Goal: Task Accomplishment & Management: Manage account settings

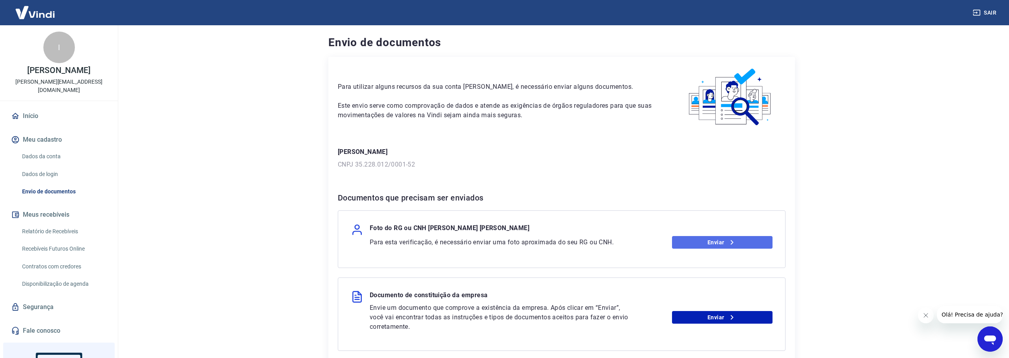
click at [720, 244] on link "Enviar" at bounding box center [722, 242] width 101 height 13
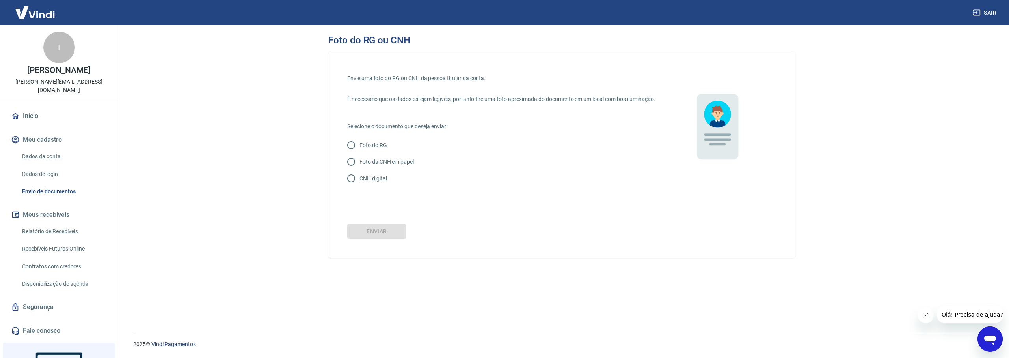
click at [378, 183] on p "CNH digital" at bounding box center [373, 178] width 27 height 8
click at [360, 186] on input "CNH digital" at bounding box center [351, 178] width 17 height 17
radio input "true"
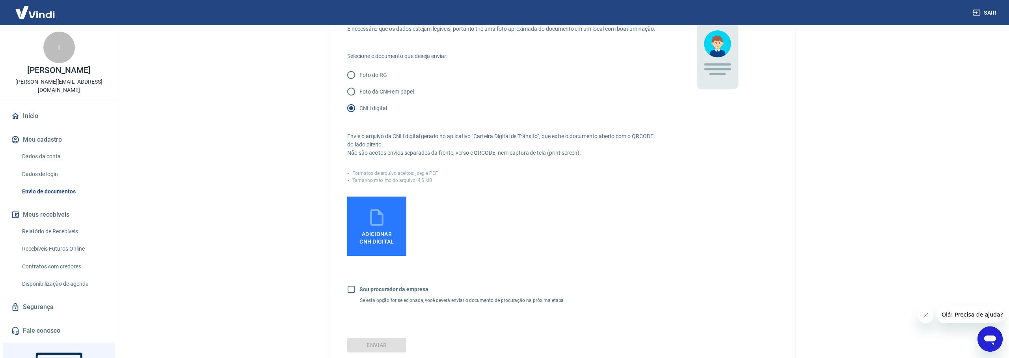
scroll to position [121, 0]
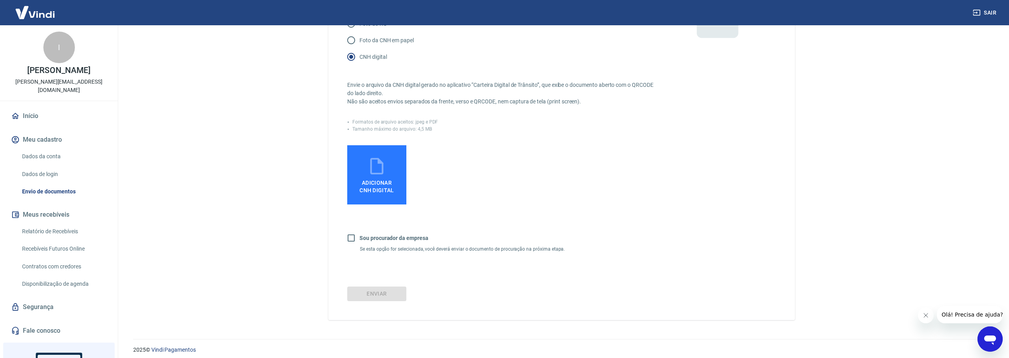
click at [383, 174] on icon at bounding box center [376, 166] width 13 height 17
click at [0, 0] on input "Adicionar CNH Digital" at bounding box center [0, 0] width 0 height 0
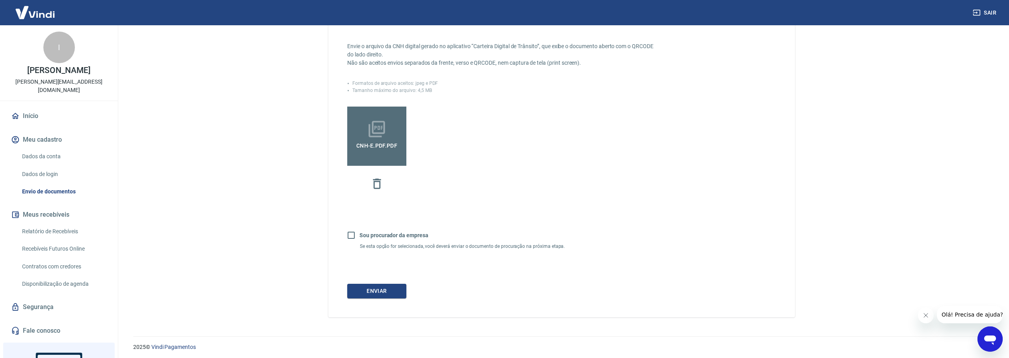
scroll to position [169, 0]
click at [384, 293] on button "Enviar" at bounding box center [376, 288] width 59 height 15
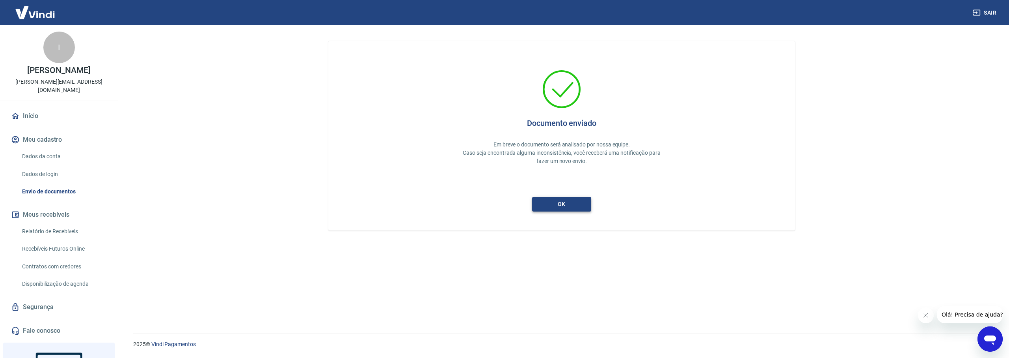
click at [570, 201] on button "ok" at bounding box center [561, 204] width 59 height 15
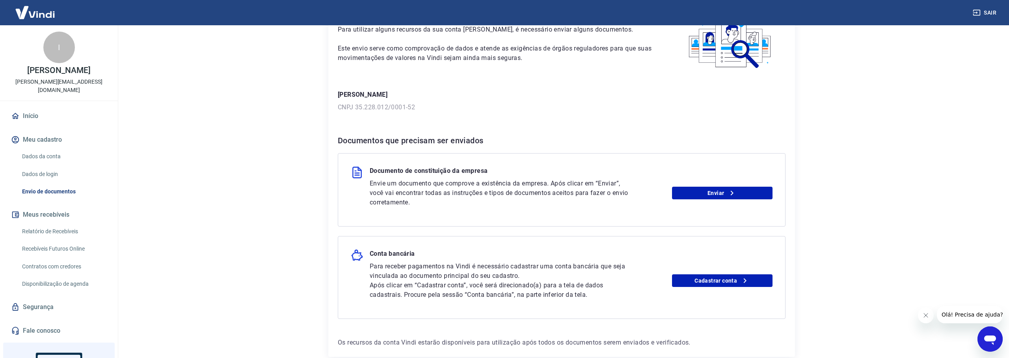
scroll to position [58, 0]
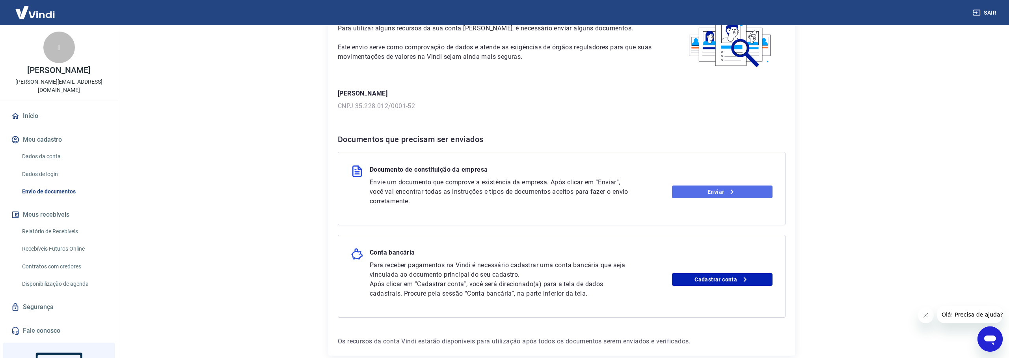
click at [712, 192] on link "Enviar" at bounding box center [722, 191] width 101 height 13
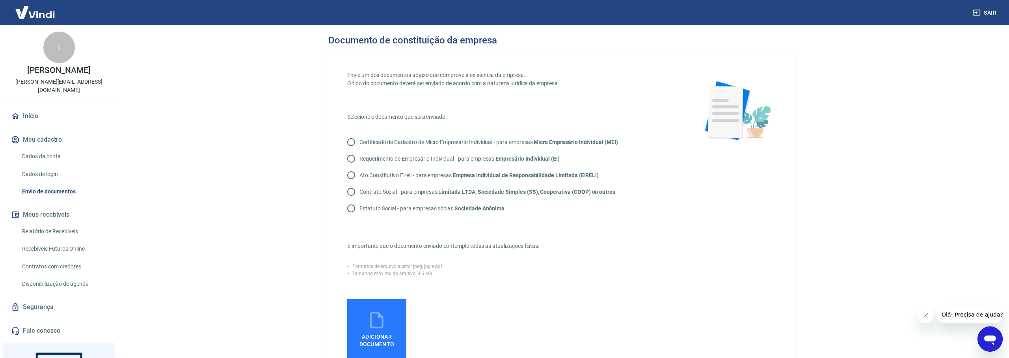
click at [426, 192] on p "Contrato Social - para empresas Limitada LTDA, Sociedade Simples (SS), Cooperat…" at bounding box center [488, 192] width 256 height 8
click at [360, 192] on input "Contrato Social - para empresas Limitada LTDA, Sociedade Simples (SS), Cooperat…" at bounding box center [351, 191] width 17 height 17
radio input "true"
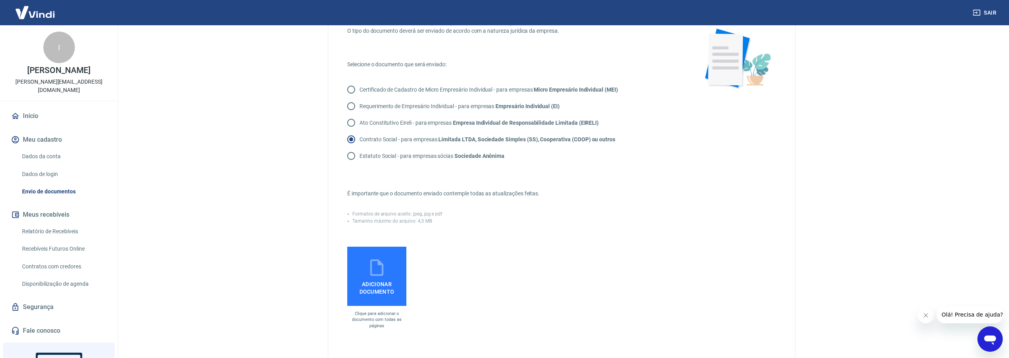
click at [379, 278] on span "Adicionar documento" at bounding box center [376, 286] width 53 height 18
click at [0, 0] on input "Adicionar documento" at bounding box center [0, 0] width 0 height 0
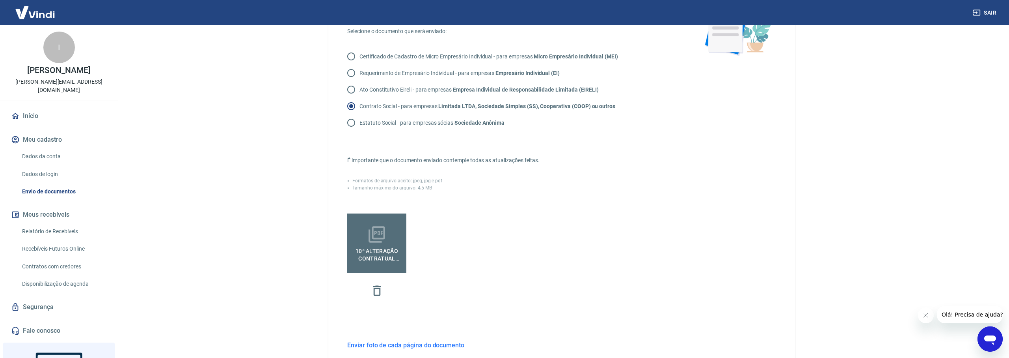
scroll to position [189, 0]
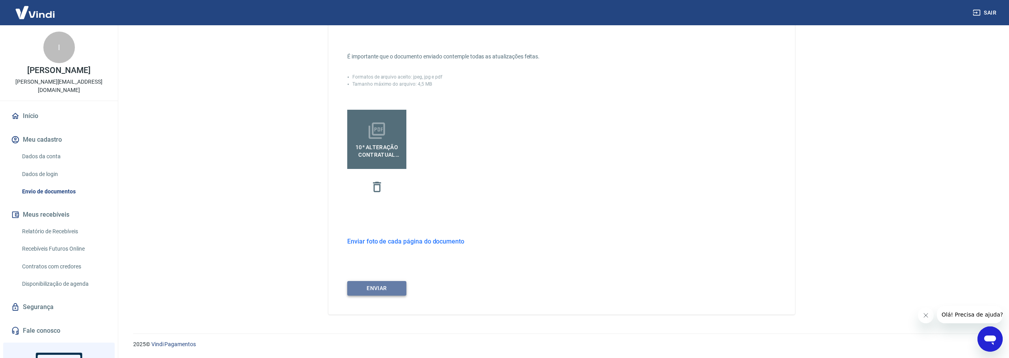
click at [386, 293] on button "ENVIAR" at bounding box center [376, 288] width 59 height 15
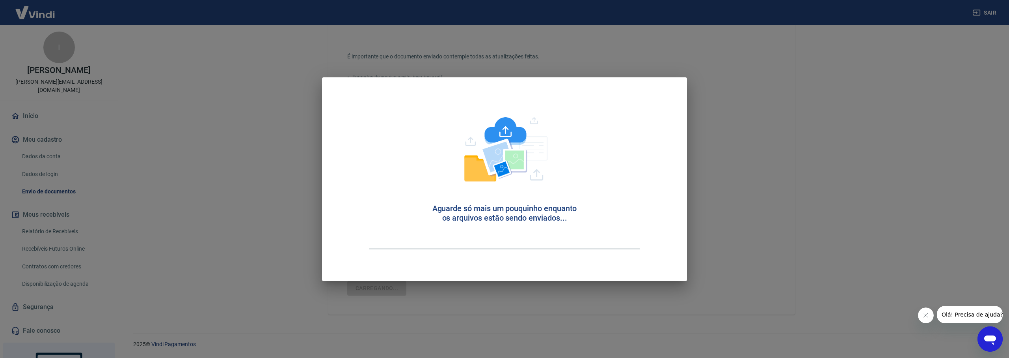
scroll to position [176, 0]
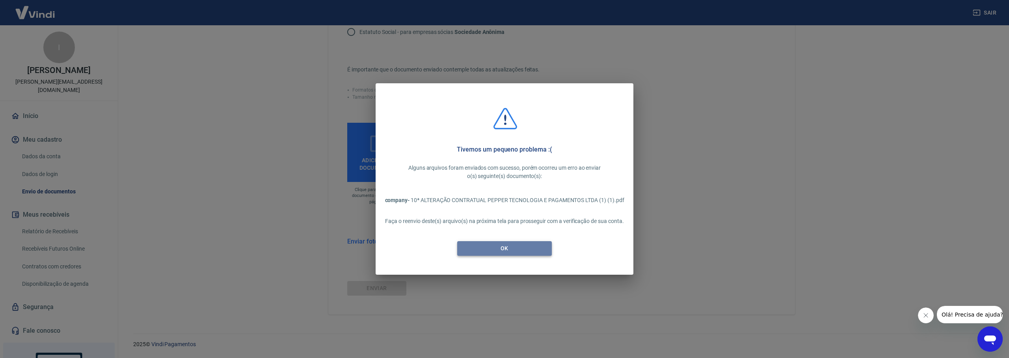
click at [516, 248] on button "OK" at bounding box center [504, 248] width 95 height 15
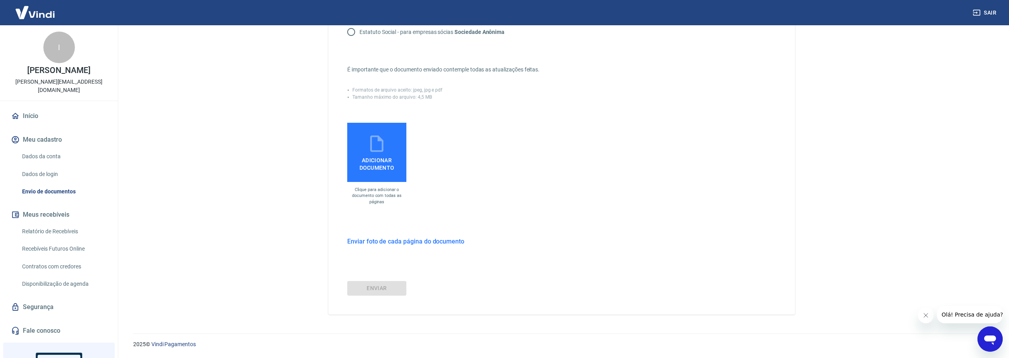
click at [369, 146] on icon at bounding box center [377, 144] width 20 height 20
click at [0, 0] on input "Adicionar documento" at bounding box center [0, 0] width 0 height 0
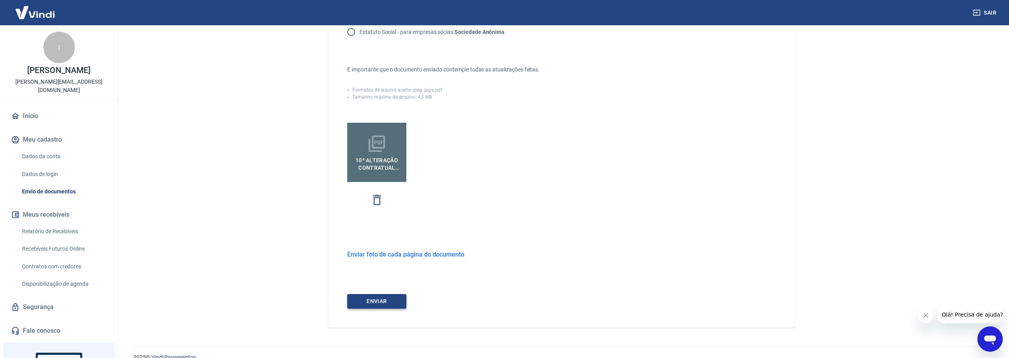
click at [388, 303] on button "ENVIAR" at bounding box center [376, 301] width 59 height 15
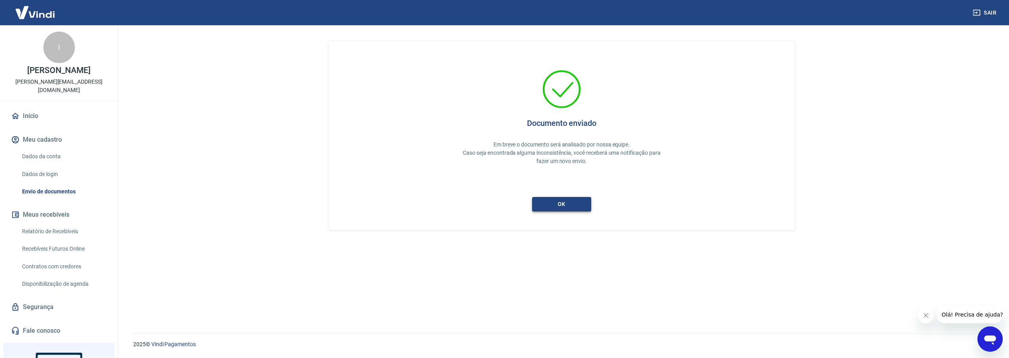
click at [570, 204] on button "ok" at bounding box center [561, 204] width 59 height 15
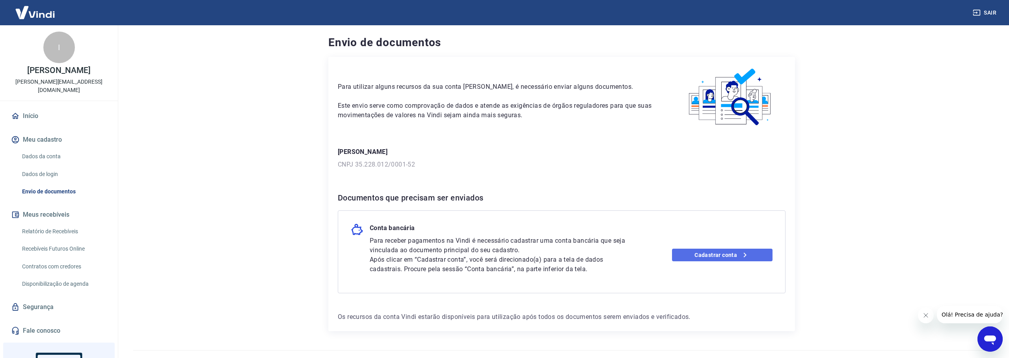
click at [696, 259] on link "Cadastrar conta" at bounding box center [722, 254] width 101 height 13
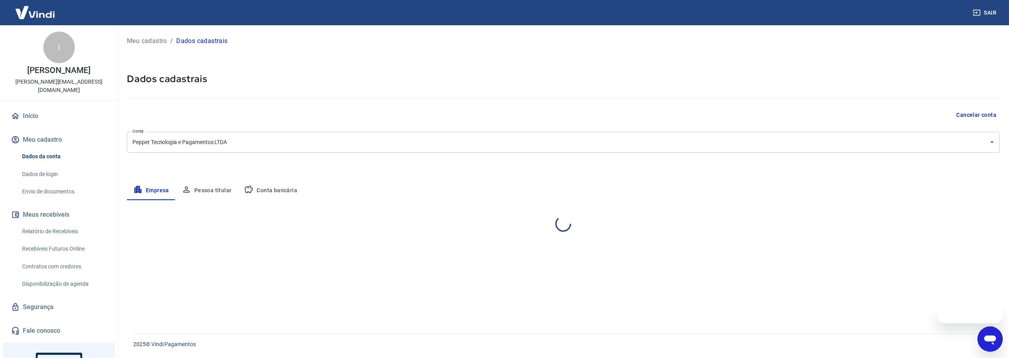
select select "SP"
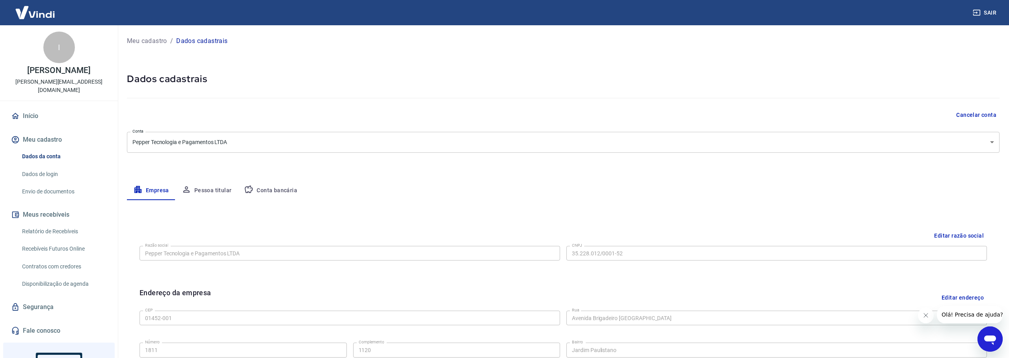
click at [278, 190] on button "Conta bancária" at bounding box center [271, 190] width 66 height 19
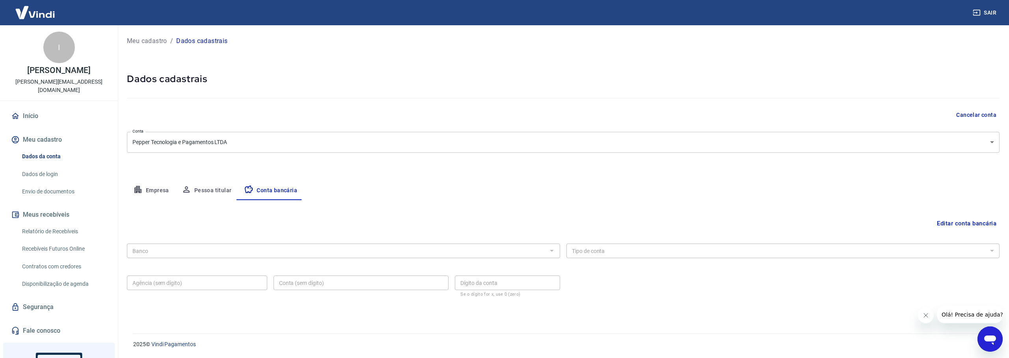
click at [966, 222] on button "Editar conta bancária" at bounding box center [967, 223] width 66 height 15
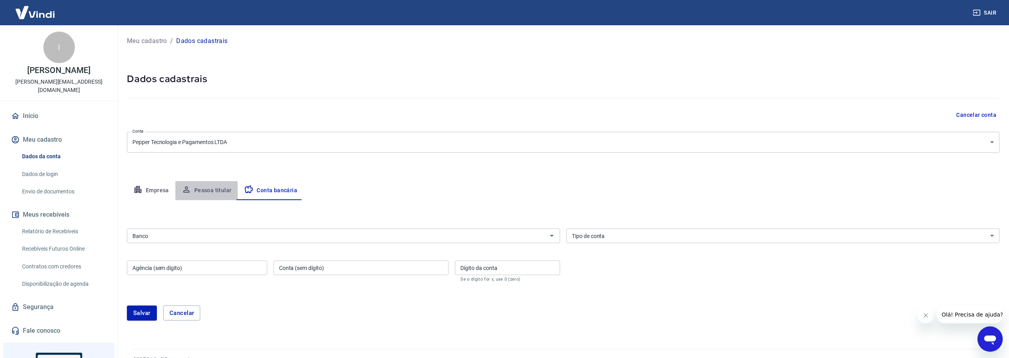
click at [194, 191] on button "Pessoa titular" at bounding box center [206, 190] width 63 height 19
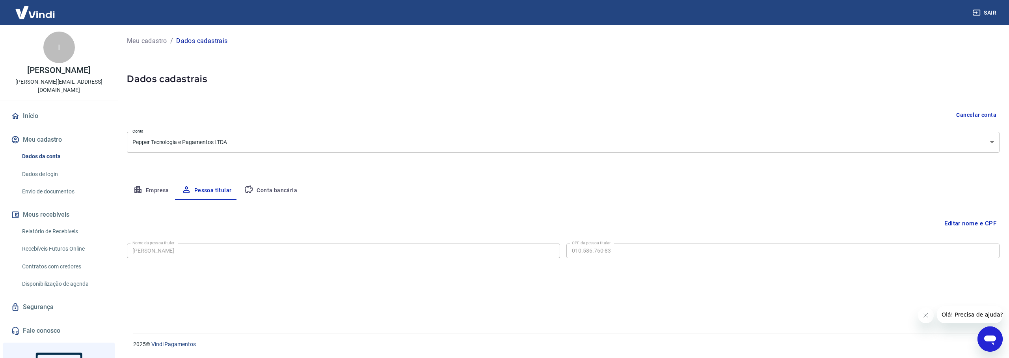
click at [257, 193] on button "Conta bancária" at bounding box center [271, 190] width 66 height 19
click at [968, 224] on button "Editar conta bancária" at bounding box center [967, 223] width 66 height 15
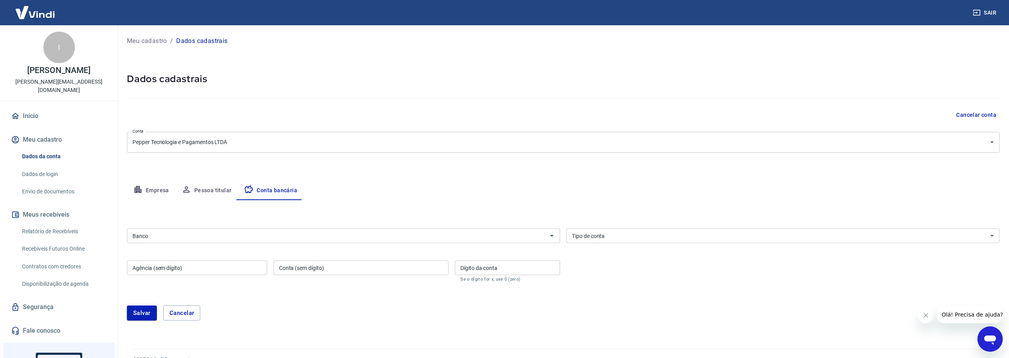
click at [380, 239] on input "Banco" at bounding box center [337, 236] width 416 height 10
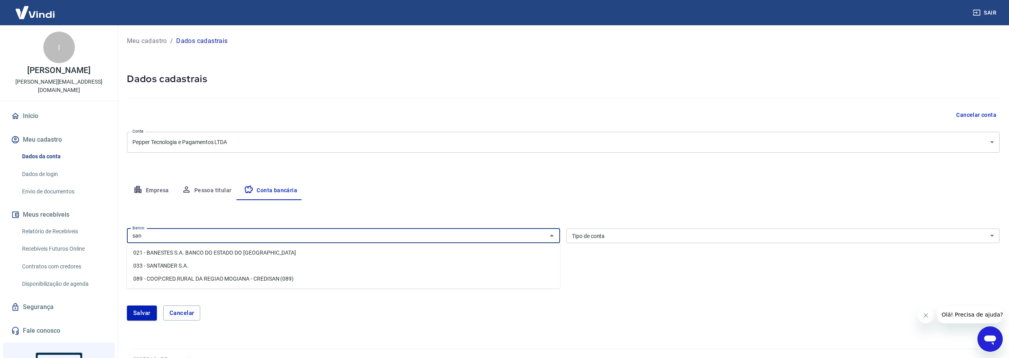
click at [239, 268] on li "033 - SANTANDER S.A." at bounding box center [343, 265] width 433 height 13
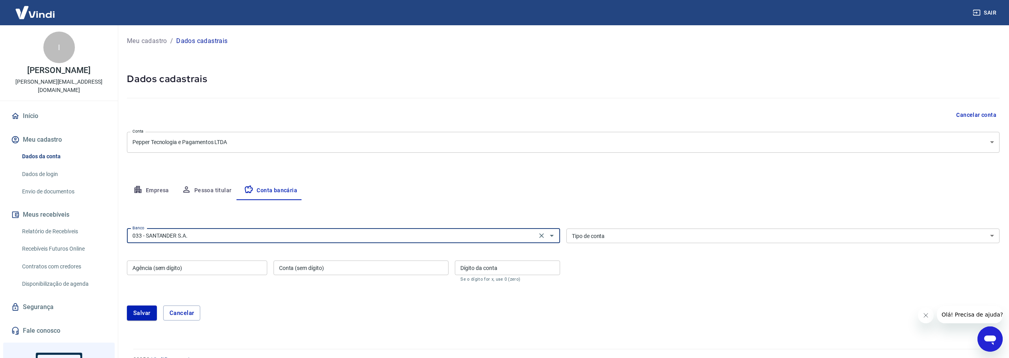
type input "033 - SANTANDER S.A."
click at [613, 235] on select "Conta Corrente Conta Poupança" at bounding box center [783, 235] width 433 height 15
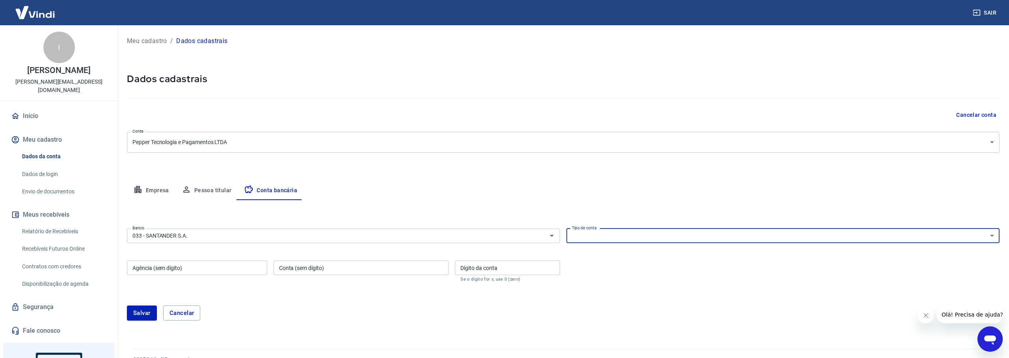
select select "1"
click at [220, 264] on input "Agência (sem dígito)" at bounding box center [197, 267] width 140 height 15
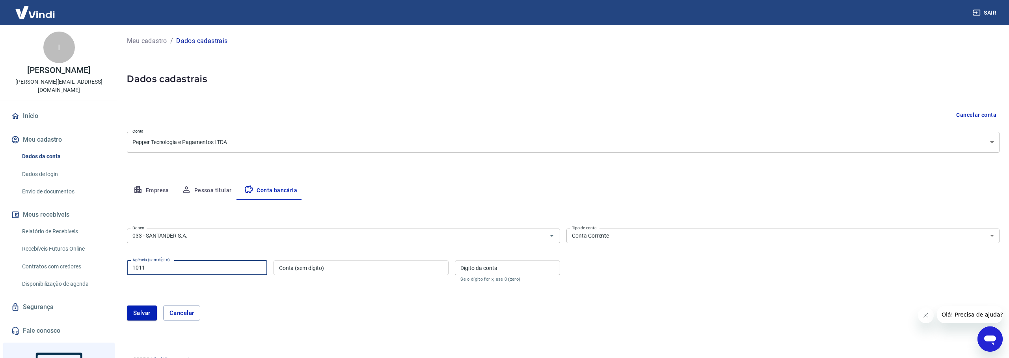
type input "1011"
click at [328, 273] on input "Conta (sem dígito)" at bounding box center [361, 267] width 175 height 15
type input "13002335"
click at [505, 267] on input "Dígito da conta" at bounding box center [507, 267] width 105 height 15
type input "2"
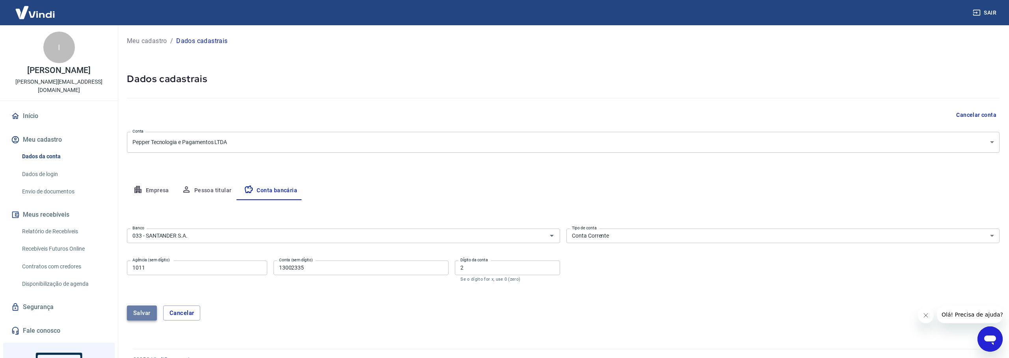
click at [145, 317] on button "Salvar" at bounding box center [142, 312] width 30 height 15
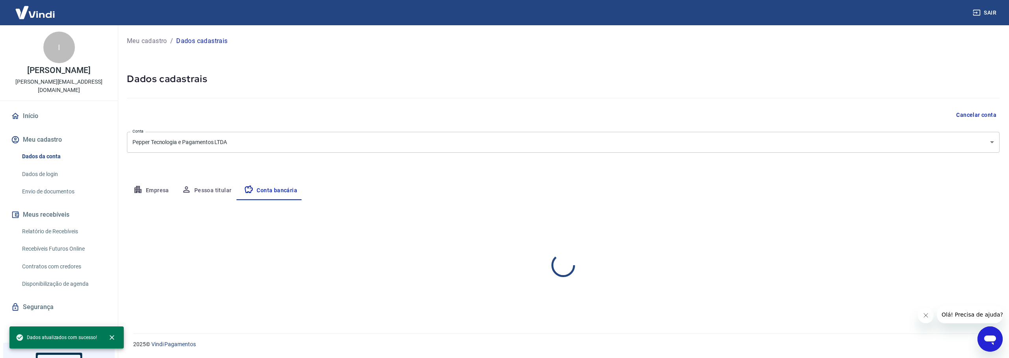
select select "1"
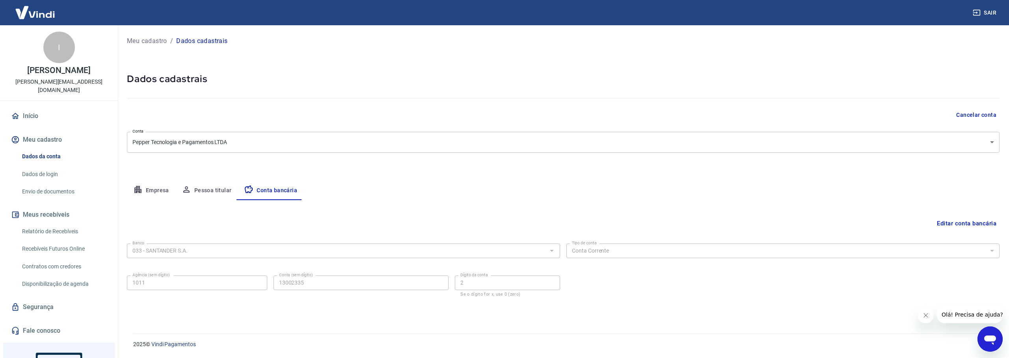
click at [54, 183] on link "Envio de documentos" at bounding box center [63, 191] width 89 height 16
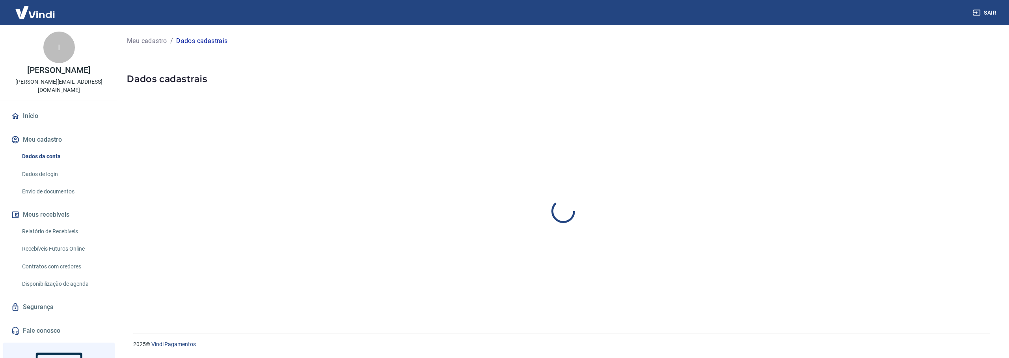
select select "SP"
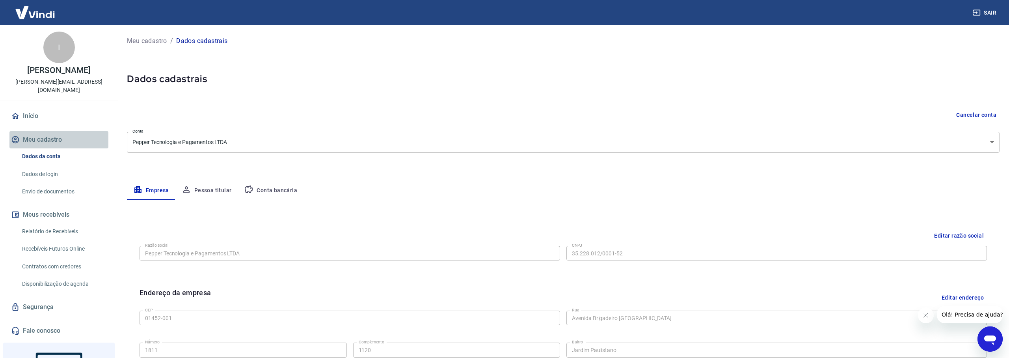
click at [49, 132] on button "Meu cadastro" at bounding box center [58, 139] width 99 height 17
click at [48, 166] on link "Dados de login" at bounding box center [63, 174] width 89 height 16
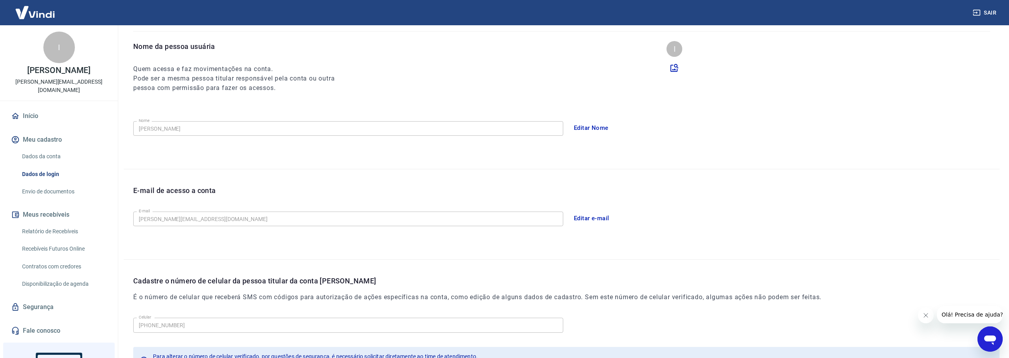
scroll to position [138, 0]
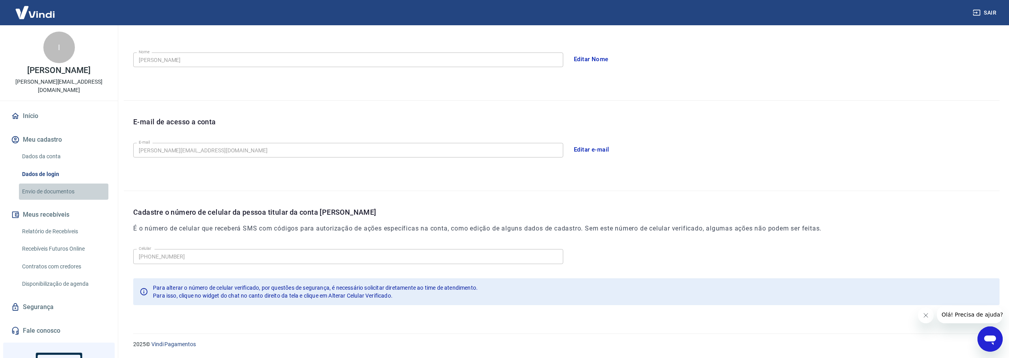
click at [43, 183] on link "Envio de documentos" at bounding box center [63, 191] width 89 height 16
